Goal: Check status: Check status

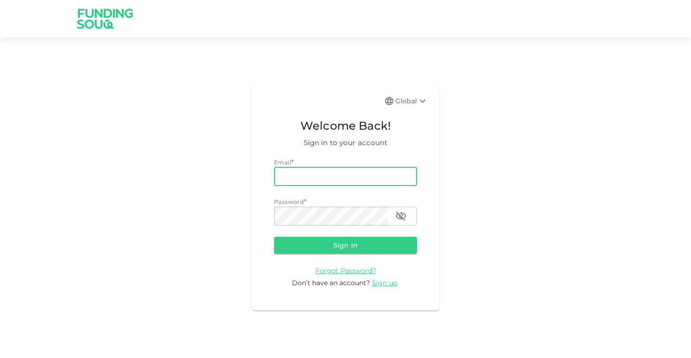
click at [325, 176] on input "email" at bounding box center [345, 176] width 143 height 19
click at [325, 175] on input "email" at bounding box center [345, 176] width 143 height 19
type input "[EMAIL_ADDRESS][DOMAIN_NAME]"
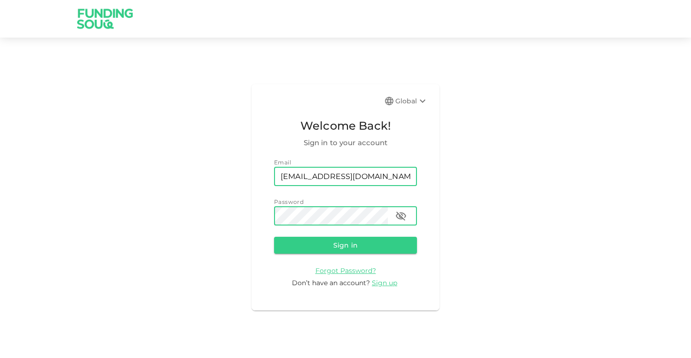
click at [274, 237] on button "Sign in" at bounding box center [345, 245] width 143 height 17
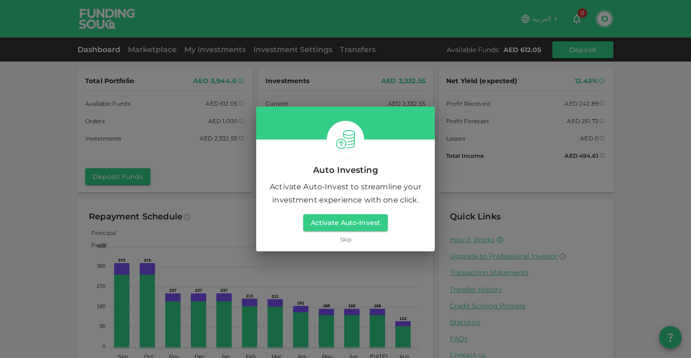
click at [348, 239] on link "Skip" at bounding box center [346, 239] width 12 height 9
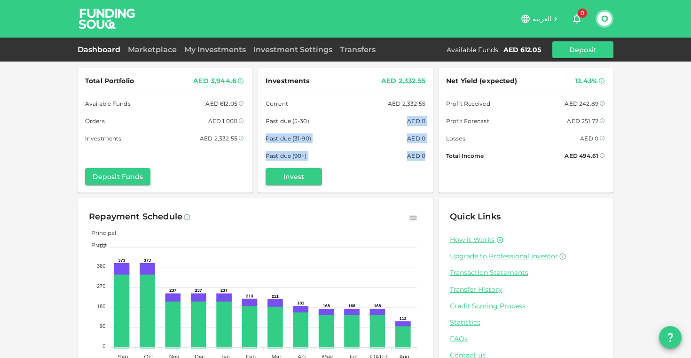
drag, startPoint x: 404, startPoint y: 124, endPoint x: 420, endPoint y: 157, distance: 36.6
click at [420, 157] on div "Investments AED 2,332.55 Current AED 2,332.55 Past due (5-30) AED 0 Past due (3…" at bounding box center [345, 118] width 160 height 86
click at [220, 122] on div "AED 1,000" at bounding box center [222, 121] width 29 height 10
click at [234, 120] on div "AED 1,000" at bounding box center [222, 121] width 29 height 10
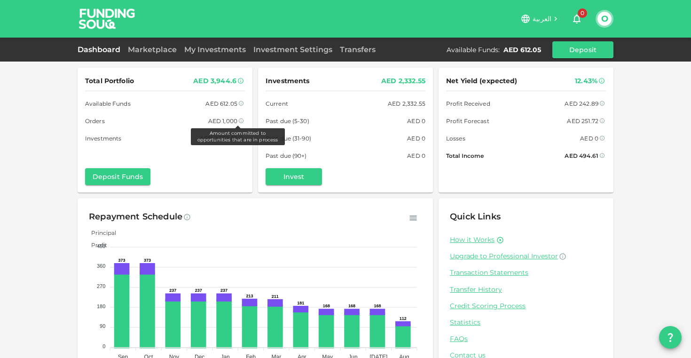
click at [239, 121] on icon at bounding box center [241, 120] width 5 height 5
drag, startPoint x: 210, startPoint y: 124, endPoint x: 229, endPoint y: 125, distance: 19.8
click at [229, 125] on div "AED 1,000" at bounding box center [222, 121] width 29 height 10
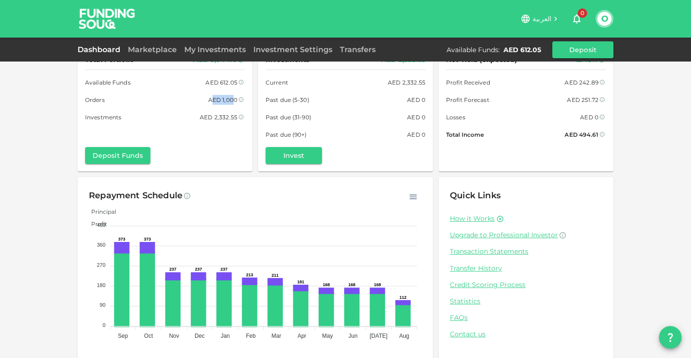
scroll to position [31, 0]
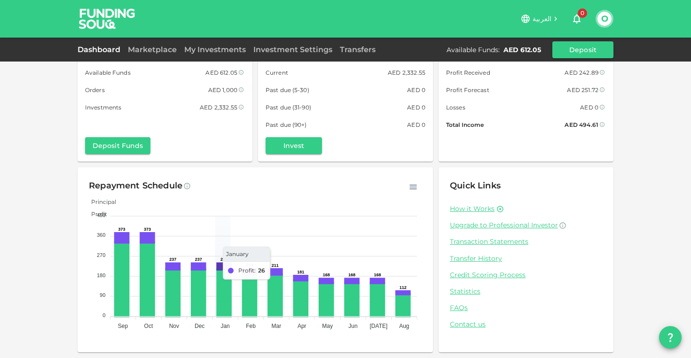
click at [221, 267] on icon at bounding box center [224, 267] width 13 height 6
click at [202, 266] on icon at bounding box center [198, 267] width 13 height 6
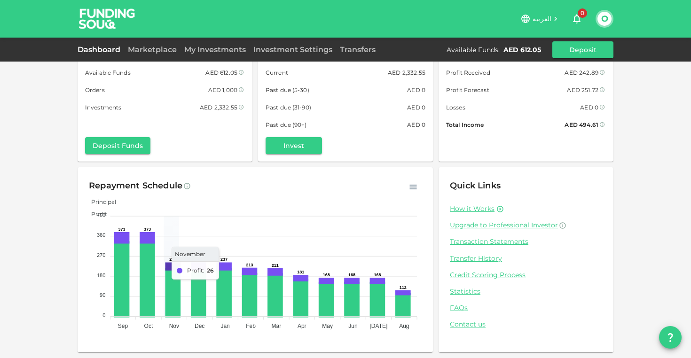
click at [168, 266] on icon at bounding box center [172, 267] width 13 height 6
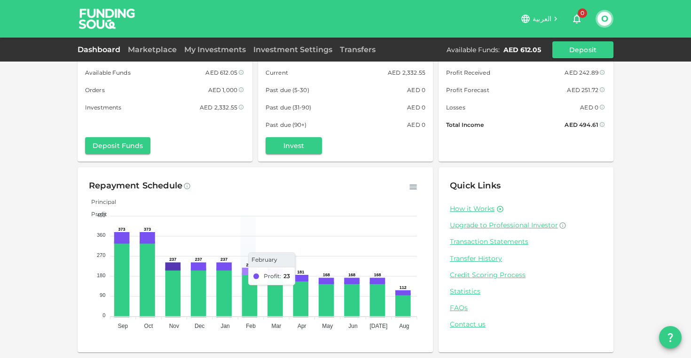
click at [243, 272] on icon at bounding box center [249, 271] width 13 height 5
click at [109, 237] on foreignobject "Principal Profit" at bounding box center [255, 263] width 333 height 141
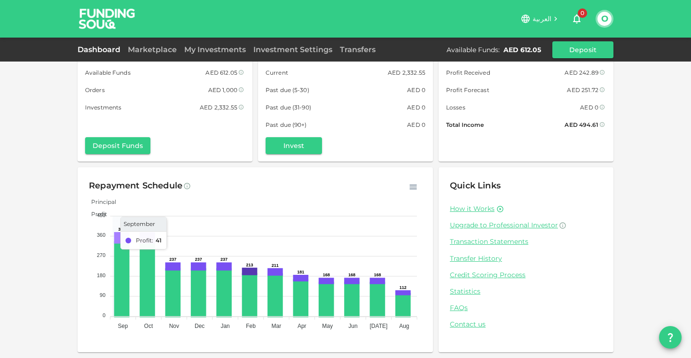
click at [116, 238] on icon at bounding box center [121, 238] width 13 height 9
click at [277, 239] on foreignobject "Principal Profit" at bounding box center [255, 263] width 333 height 141
click at [152, 240] on foreignobject "Principal Profit" at bounding box center [255, 263] width 333 height 141
click at [146, 240] on icon at bounding box center [147, 238] width 13 height 9
click at [475, 238] on link "Transaction Statements" at bounding box center [526, 241] width 152 height 9
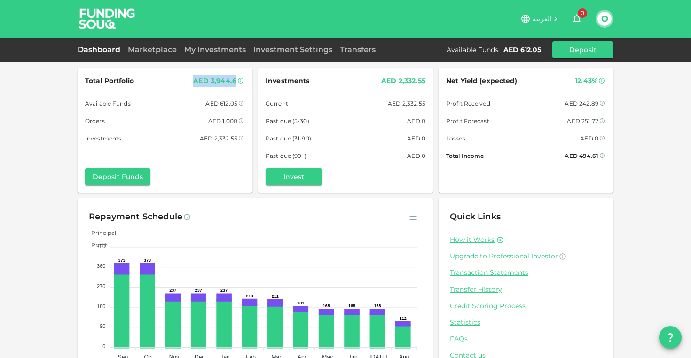
drag, startPoint x: 192, startPoint y: 84, endPoint x: 239, endPoint y: 83, distance: 47.0
click at [239, 84] on div "AED 3,944.6" at bounding box center [219, 81] width 52 height 12
click at [370, 81] on div "Investments AED 2,332.55" at bounding box center [345, 81] width 160 height 12
drag, startPoint x: 377, startPoint y: 81, endPoint x: 424, endPoint y: 85, distance: 47.1
click at [424, 85] on div "Investments AED 2,332.55 Current AED 2,332.55 Past due (5-30) AED 0 Past due (3…" at bounding box center [345, 130] width 175 height 125
